Goal: Information Seeking & Learning: Learn about a topic

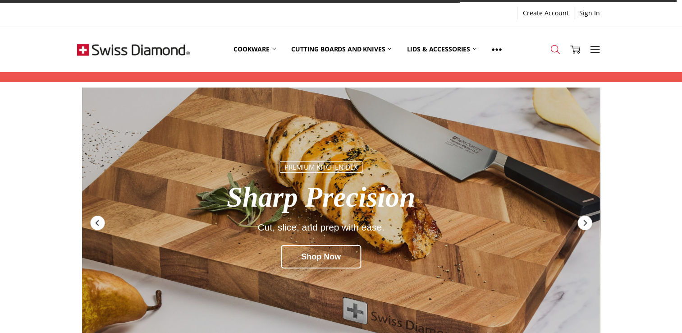
click at [556, 55] on link "Search" at bounding box center [556, 49] width 20 height 23
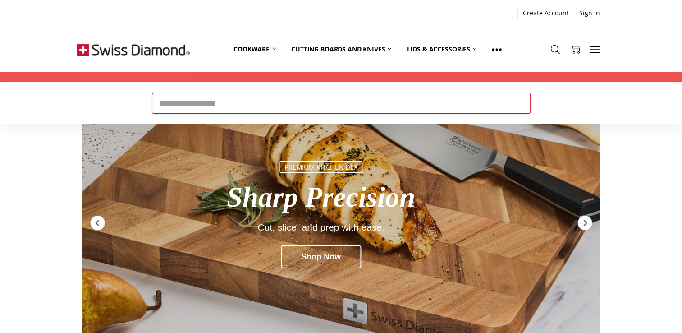
click at [371, 93] on input "Search" at bounding box center [341, 103] width 379 height 21
click at [373, 103] on input "Search" at bounding box center [341, 103] width 379 height 21
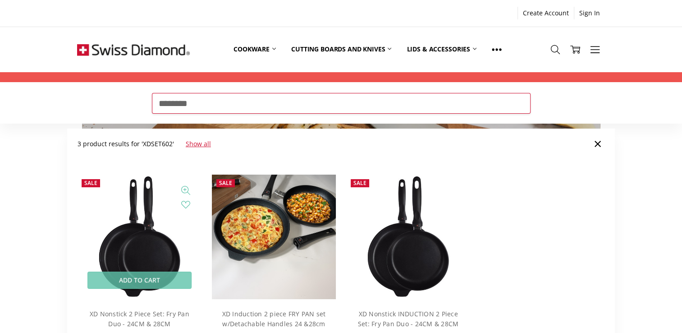
scroll to position [45, 0]
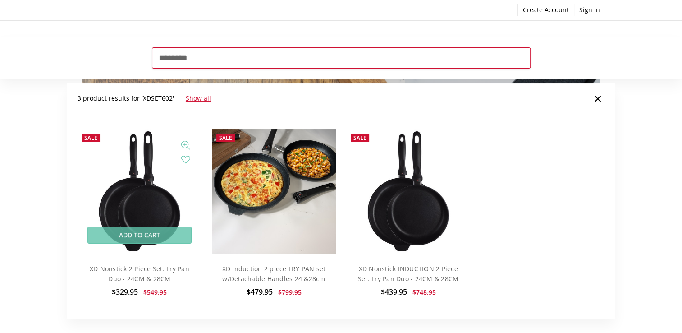
type input "********"
click at [146, 193] on img at bounding box center [139, 191] width 86 height 124
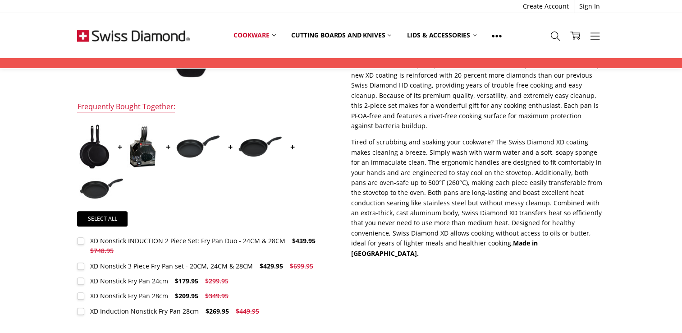
scroll to position [45, 0]
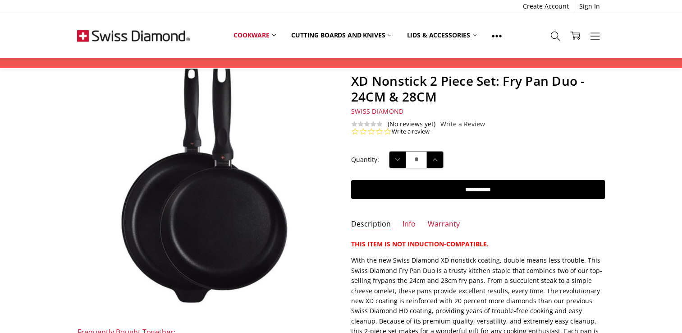
click at [414, 223] on ul "Description Info Warranty" at bounding box center [478, 226] width 274 height 15
click at [409, 223] on link "Info" at bounding box center [409, 224] width 13 height 10
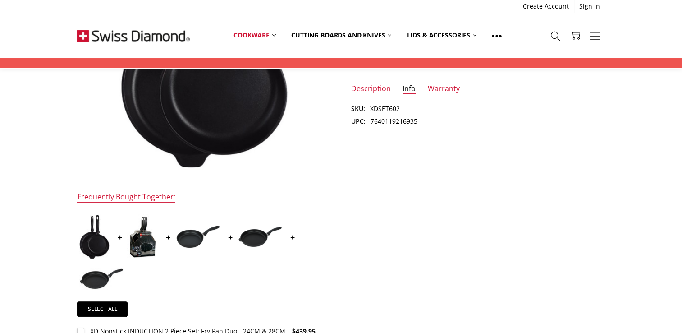
scroll to position [0, 0]
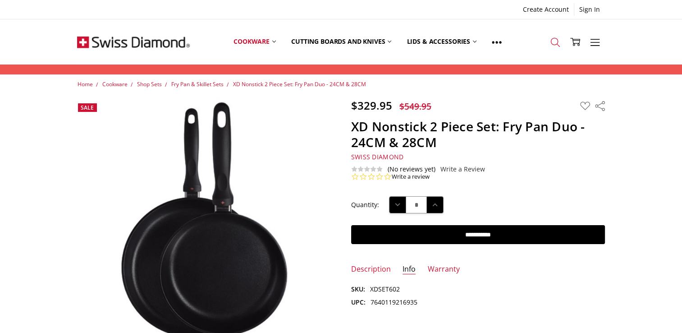
click at [560, 46] on link "Search" at bounding box center [556, 41] width 20 height 23
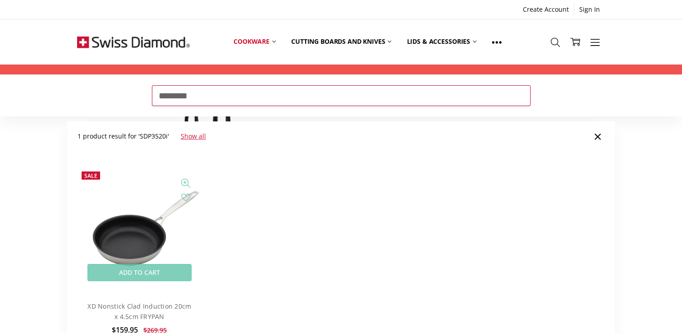
type input "********"
click at [139, 219] on img at bounding box center [139, 229] width 124 height 96
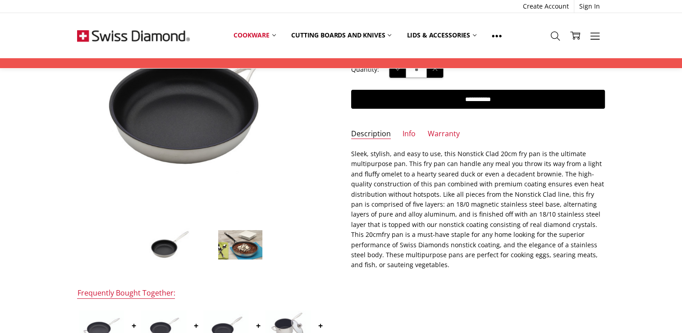
scroll to position [90, 0]
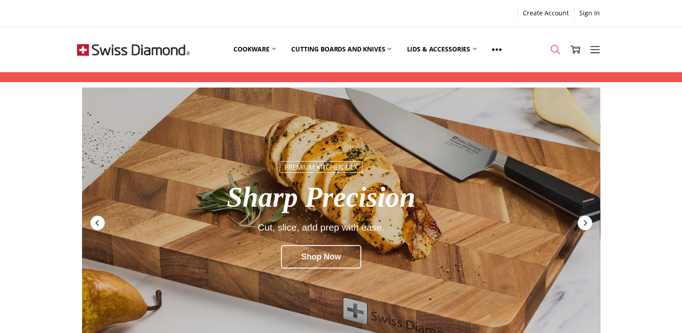
click at [558, 48] on icon at bounding box center [556, 50] width 10 height 10
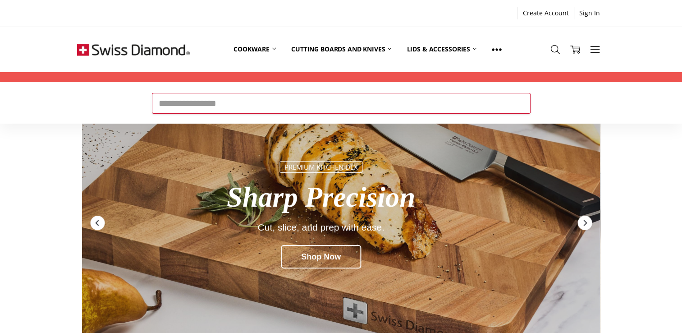
click at [263, 104] on input "Search" at bounding box center [341, 103] width 379 height 21
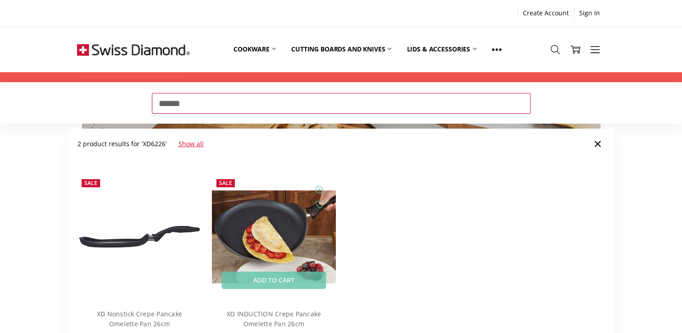
type input "******"
click at [290, 232] on img at bounding box center [274, 236] width 124 height 93
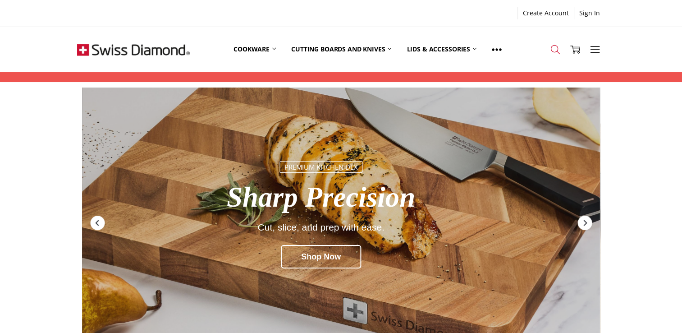
click at [557, 50] on icon at bounding box center [556, 50] width 10 height 10
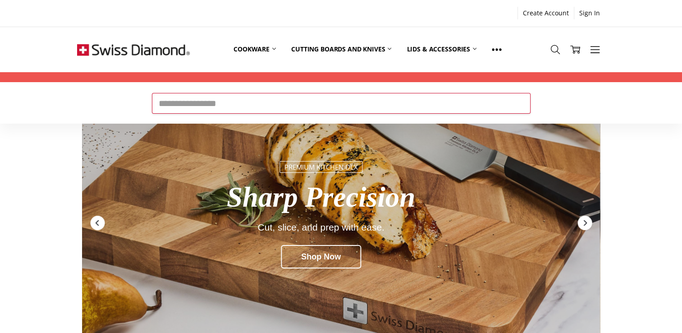
click at [321, 100] on input "Search" at bounding box center [341, 103] width 379 height 21
paste input "******"
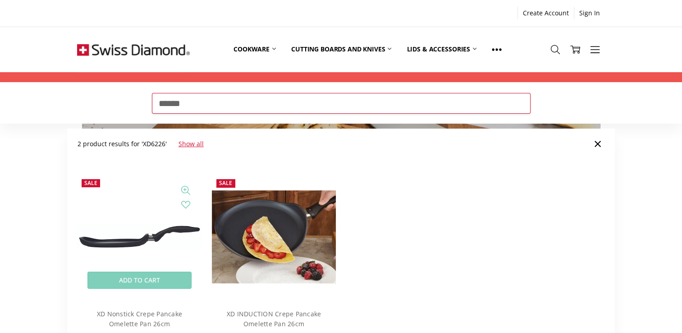
type input "******"
click at [116, 246] on img at bounding box center [139, 237] width 124 height 26
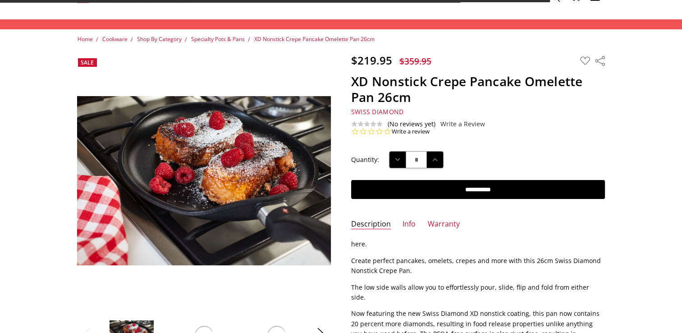
scroll to position [135, 0]
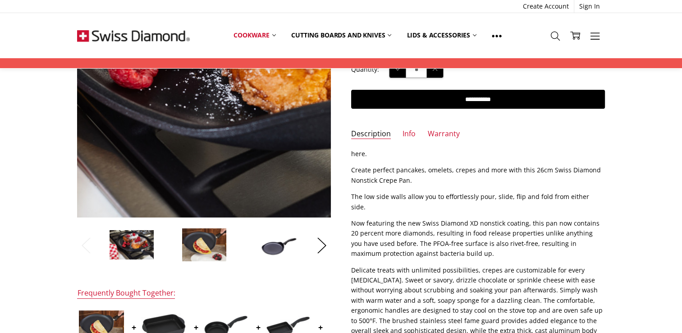
click at [182, 149] on img at bounding box center [232, 58] width 577 height 385
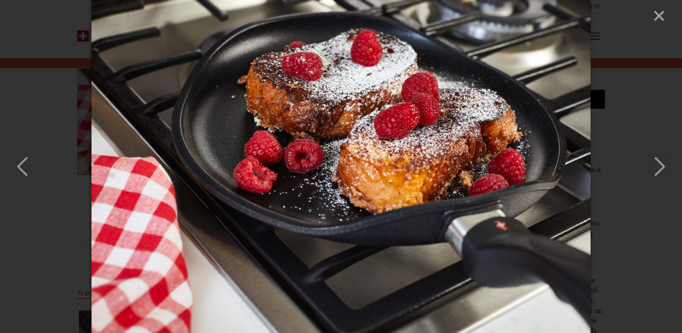
click at [31, 165] on icon "Previous" at bounding box center [24, 166] width 20 height 27
click at [658, 175] on icon "Next" at bounding box center [659, 166] width 20 height 27
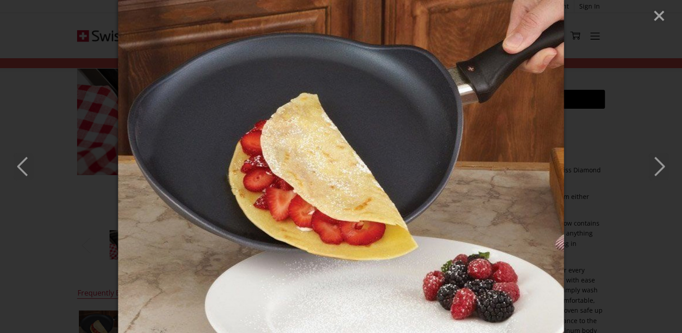
click at [659, 175] on icon "Next" at bounding box center [659, 166] width 20 height 27
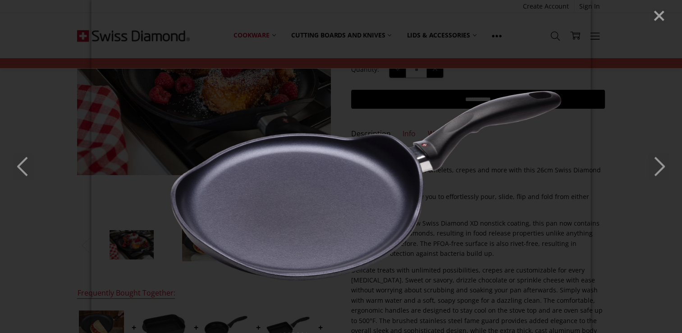
click at [26, 168] on icon "Previous" at bounding box center [24, 166] width 20 height 27
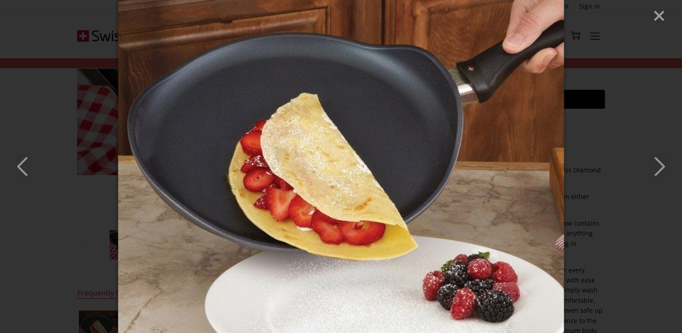
click at [656, 15] on icon "Close" at bounding box center [659, 16] width 14 height 14
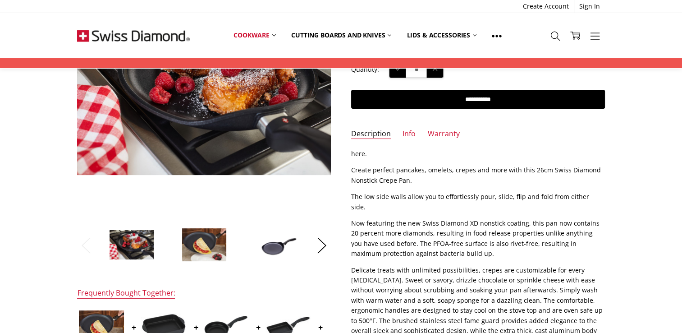
scroll to position [98, 0]
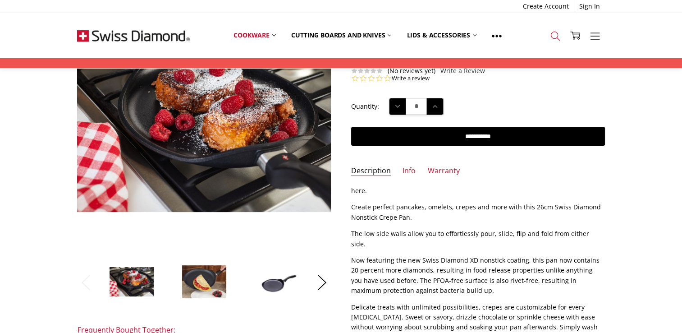
click at [556, 40] on icon at bounding box center [556, 36] width 10 height 10
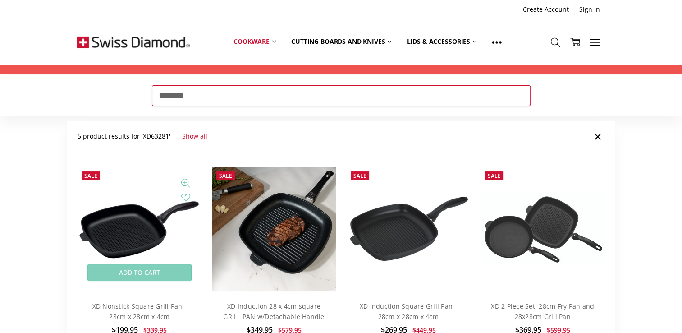
type input "*******"
click at [161, 223] on img at bounding box center [139, 229] width 124 height 64
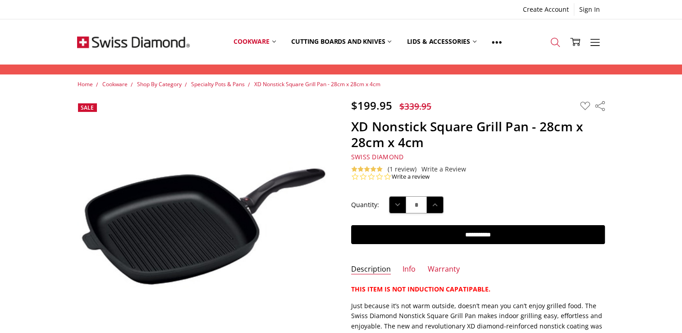
click at [557, 46] on icon at bounding box center [556, 42] width 10 height 10
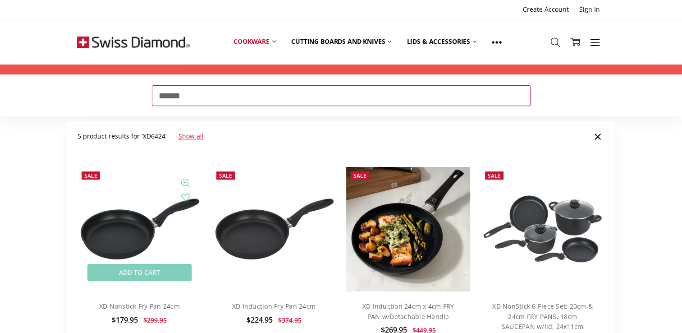
type input "******"
click at [156, 216] on img at bounding box center [139, 229] width 124 height 67
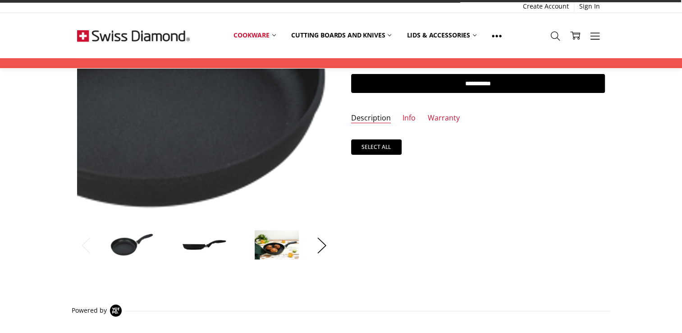
scroll to position [45, 0]
